Goal: Information Seeking & Learning: Check status

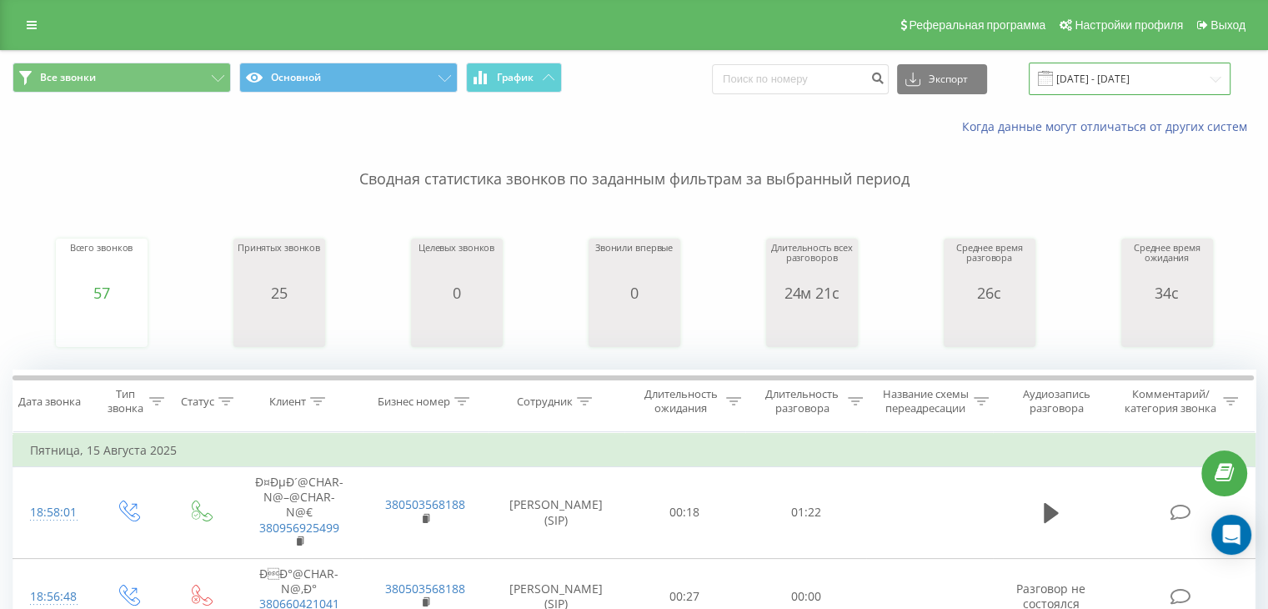
click at [1124, 78] on input "[DATE] - [DATE]" at bounding box center [1130, 79] width 202 height 33
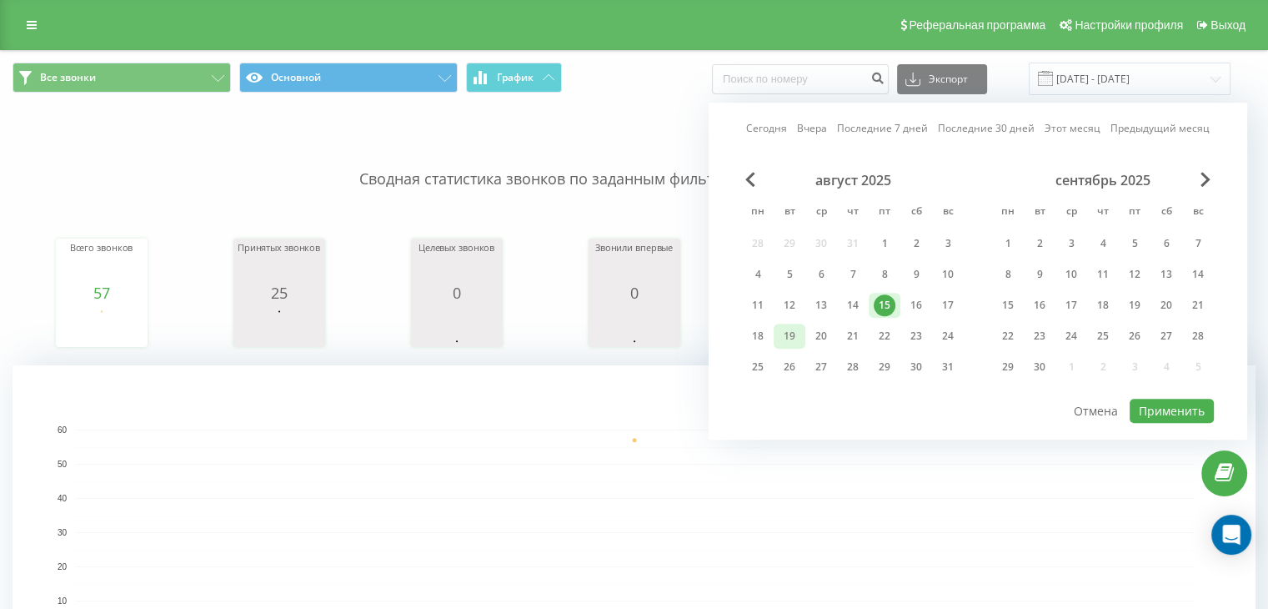
click at [786, 338] on div "19" at bounding box center [790, 336] width 22 height 22
click at [1177, 403] on button "Применить" at bounding box center [1172, 411] width 84 height 24
type input "[DATE] - [DATE]"
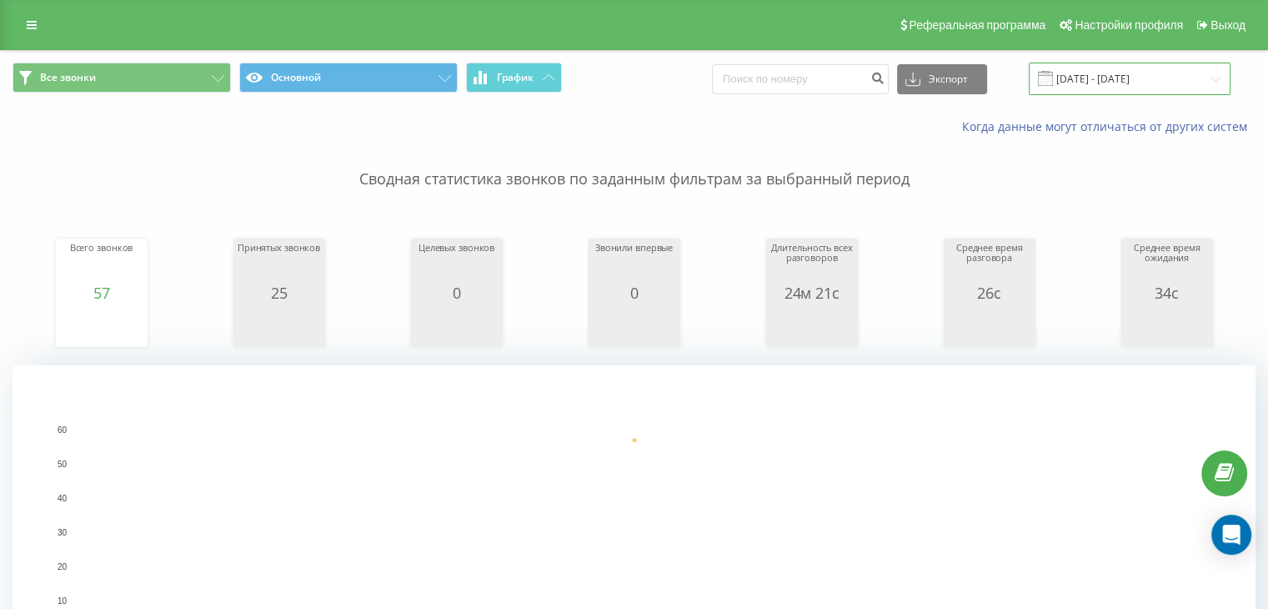
click at [1129, 82] on input "[DATE] - [DATE]" at bounding box center [1130, 79] width 202 height 33
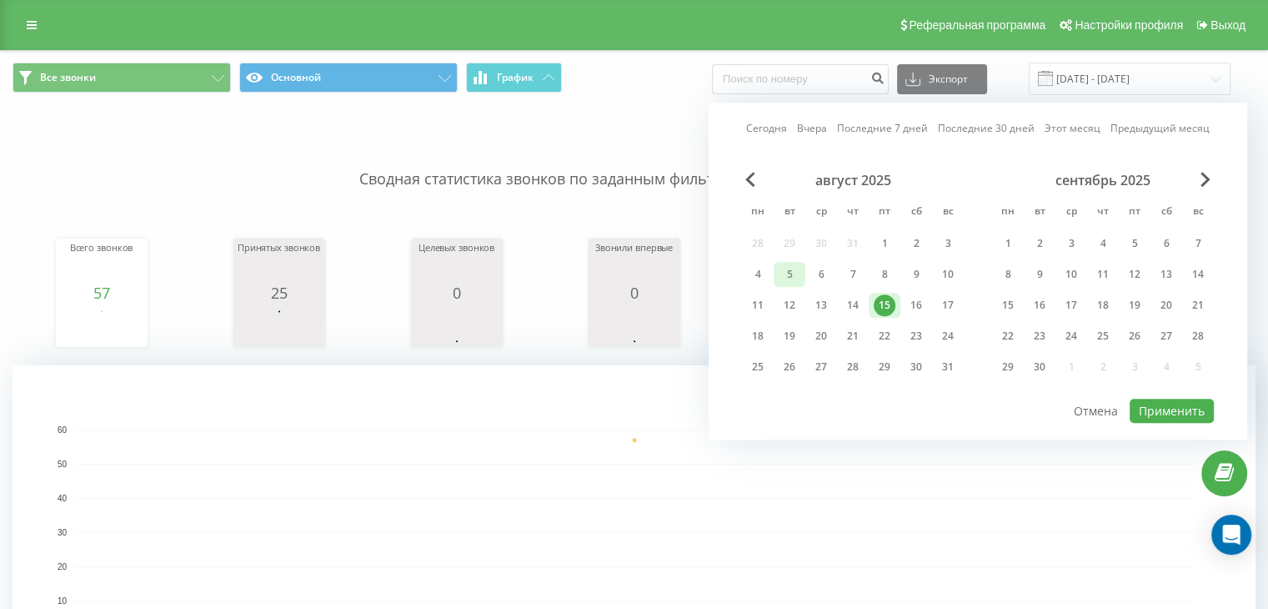
click at [790, 274] on div "5" at bounding box center [790, 274] width 22 height 22
click at [763, 325] on div "18" at bounding box center [758, 336] width 22 height 22
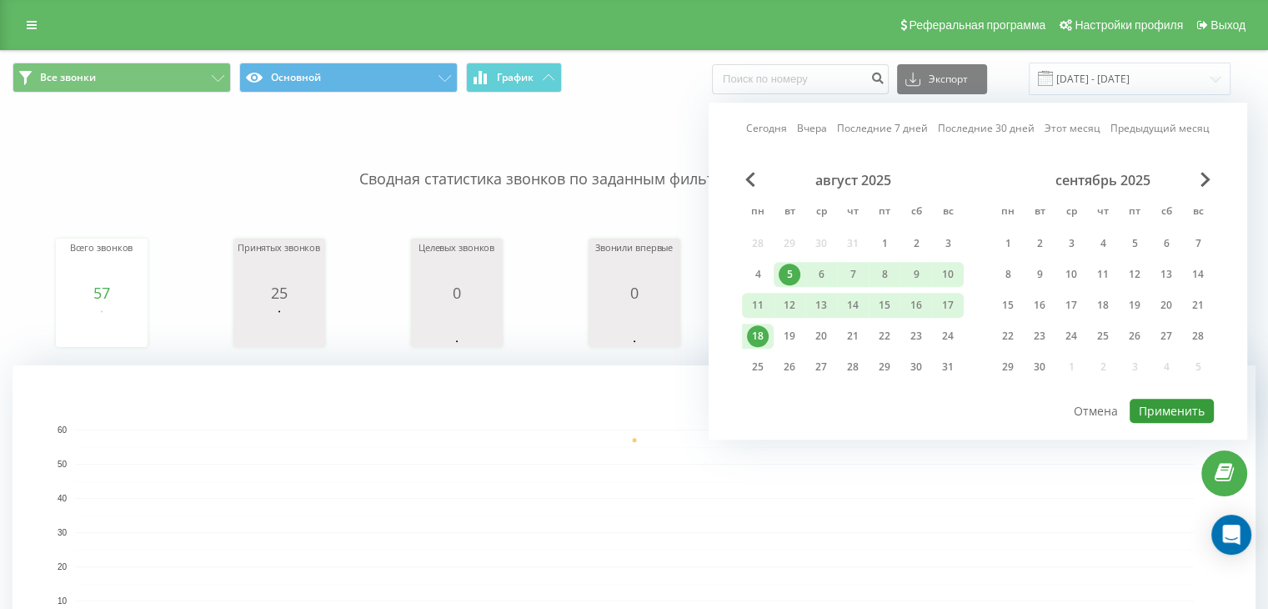
click at [1193, 407] on button "Применить" at bounding box center [1172, 411] width 84 height 24
type input "05.08.2025 - 18.08.2025"
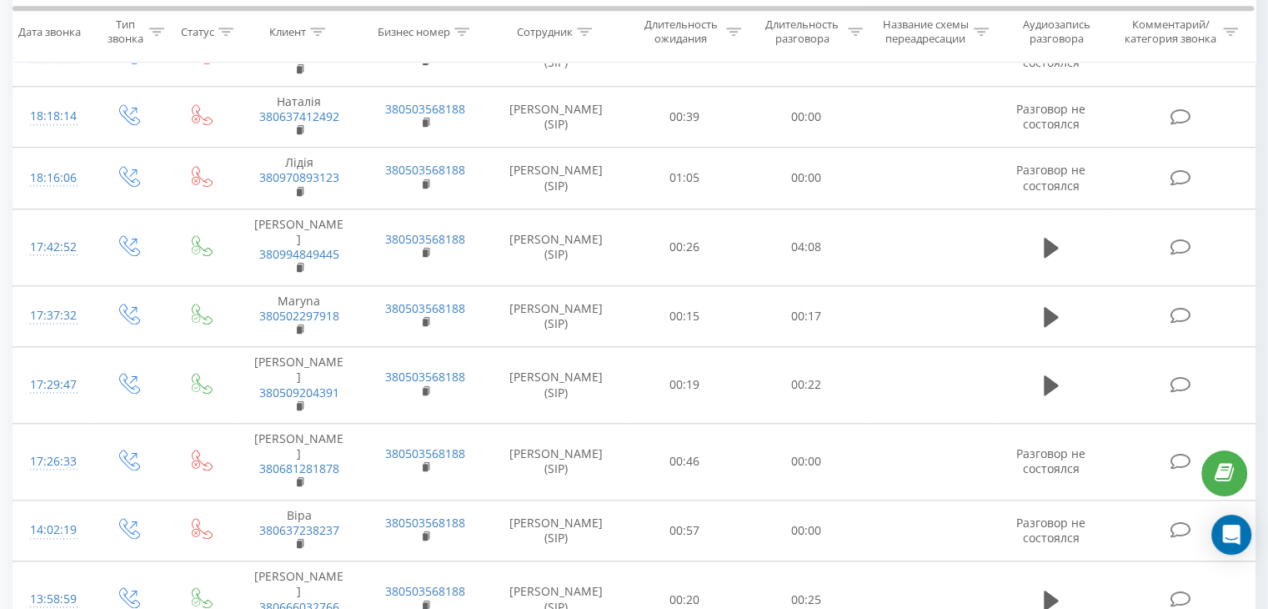
scroll to position [1818, 0]
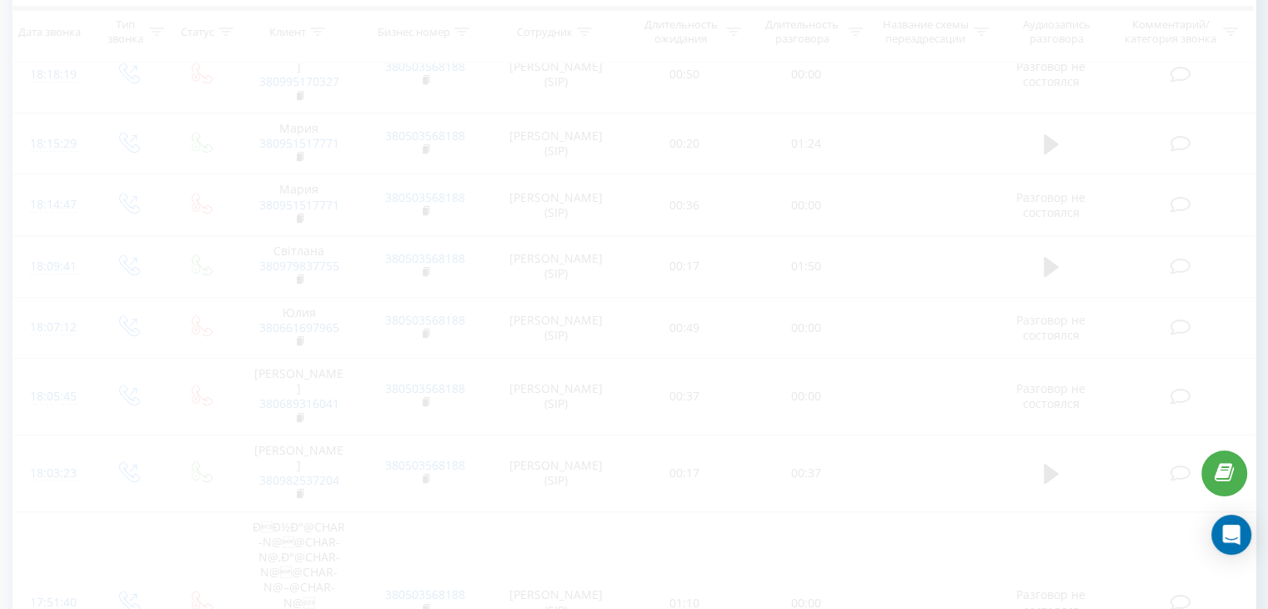
scroll to position [677, 0]
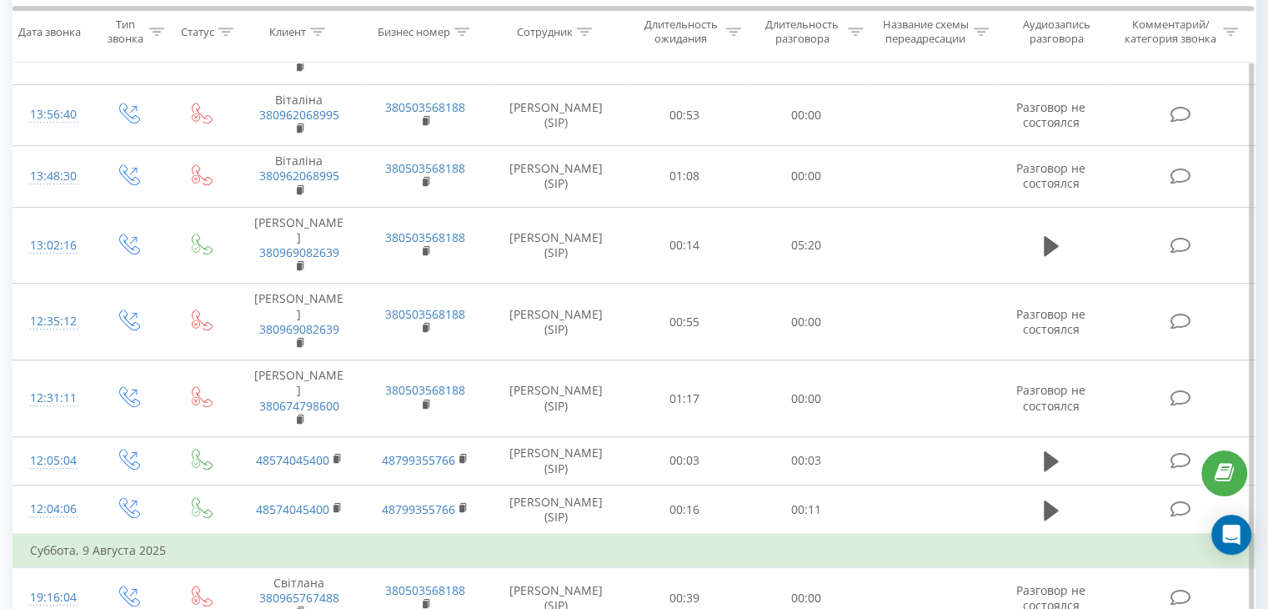
scroll to position [7987, 0]
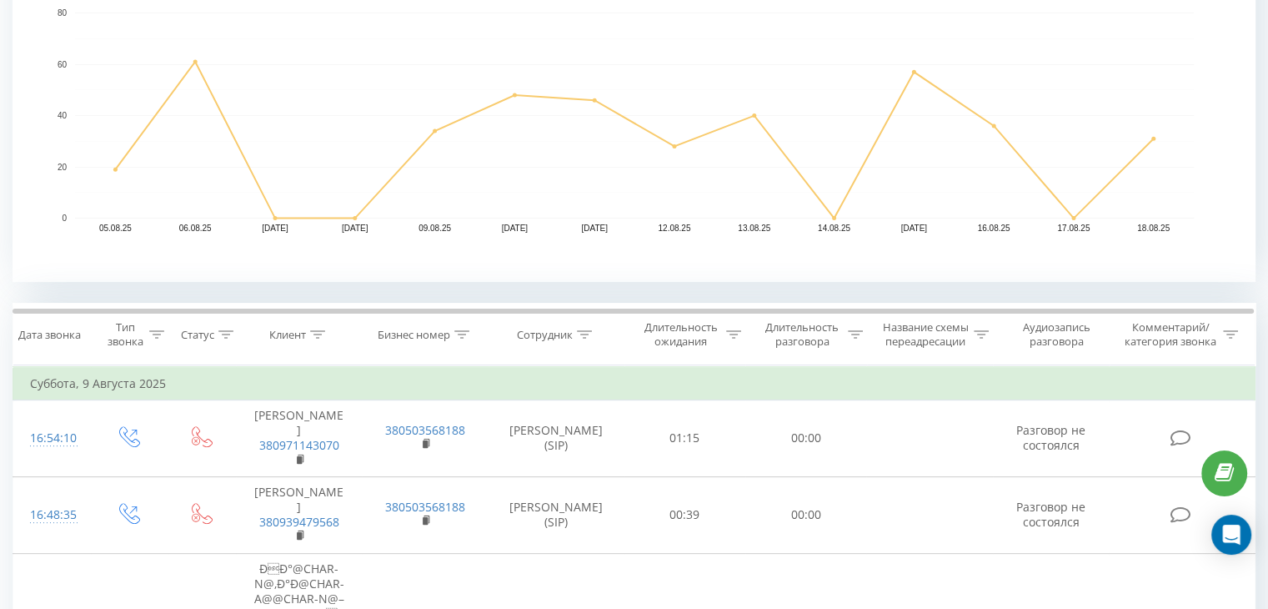
scroll to position [1334, 0]
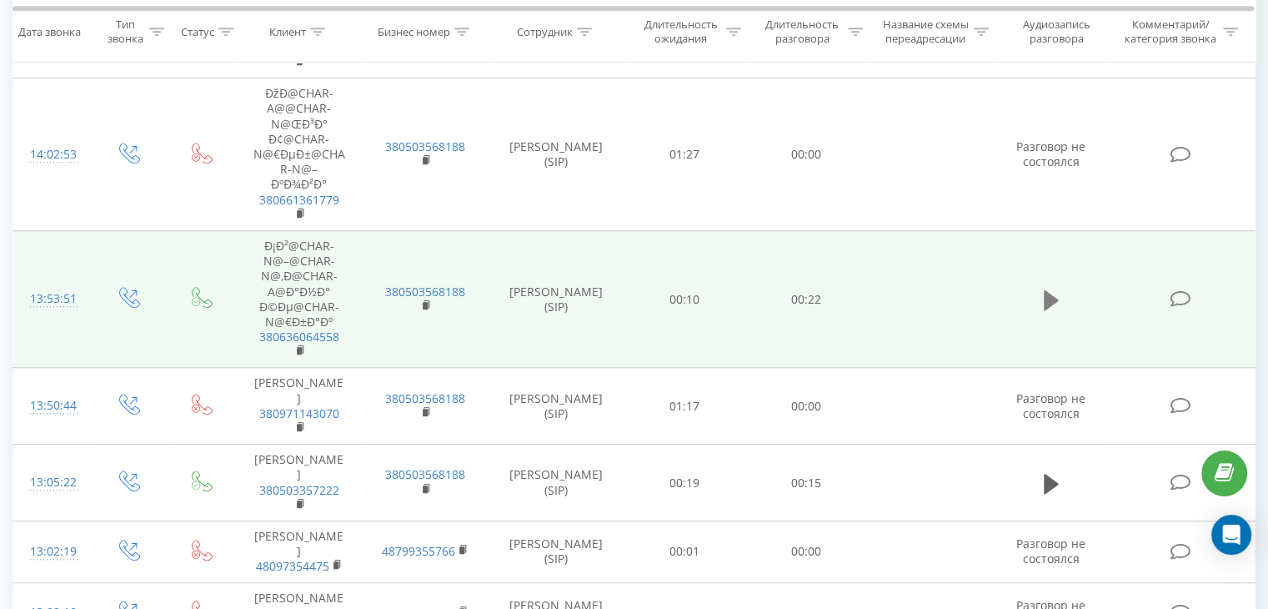
click at [1048, 289] on icon at bounding box center [1051, 299] width 15 height 20
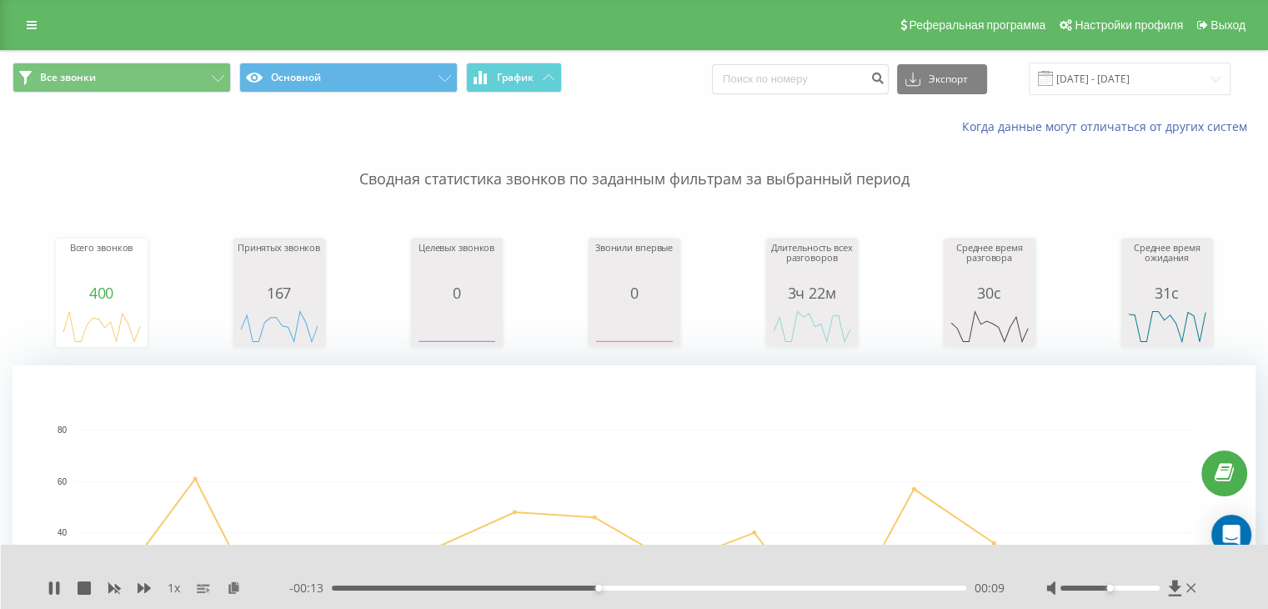
scroll to position [0, 0]
click at [864, 74] on input at bounding box center [800, 79] width 177 height 30
type input "0636064558"
click at [885, 81] on icon "submit" at bounding box center [877, 76] width 14 height 10
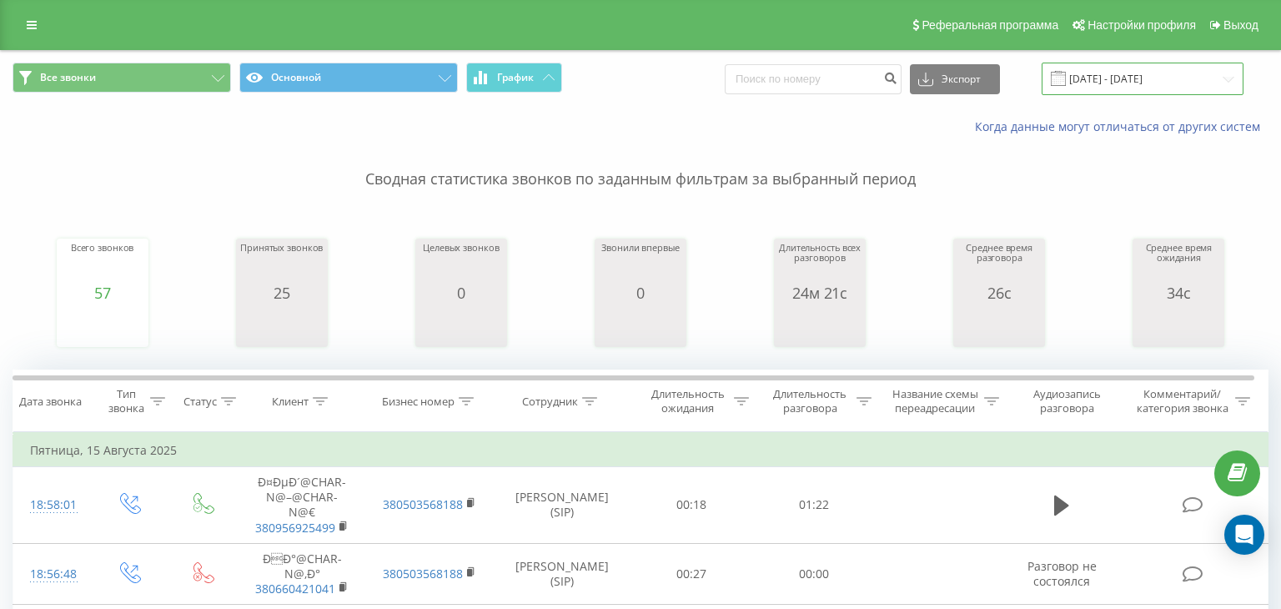
click at [1142, 79] on input "[DATE] - [DATE]" at bounding box center [1142, 79] width 202 height 33
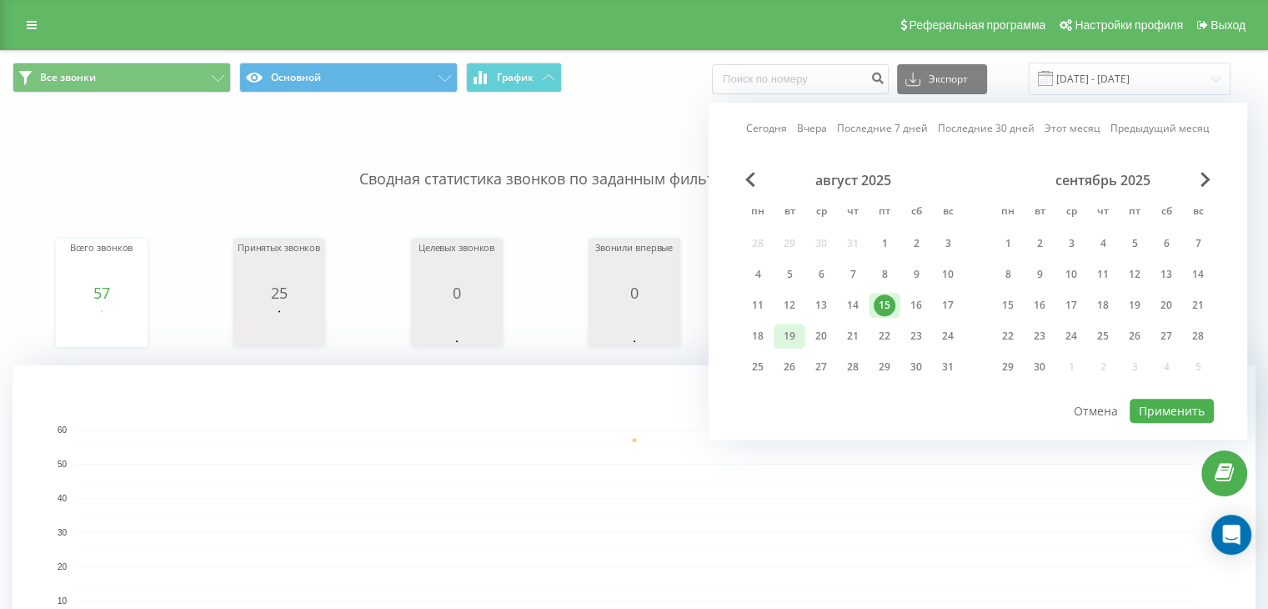
click at [788, 331] on div "19" at bounding box center [790, 336] width 22 height 22
click at [1180, 399] on button "Применить" at bounding box center [1172, 411] width 84 height 24
type input "[DATE] - [DATE]"
